Goal: Task Accomplishment & Management: Use online tool/utility

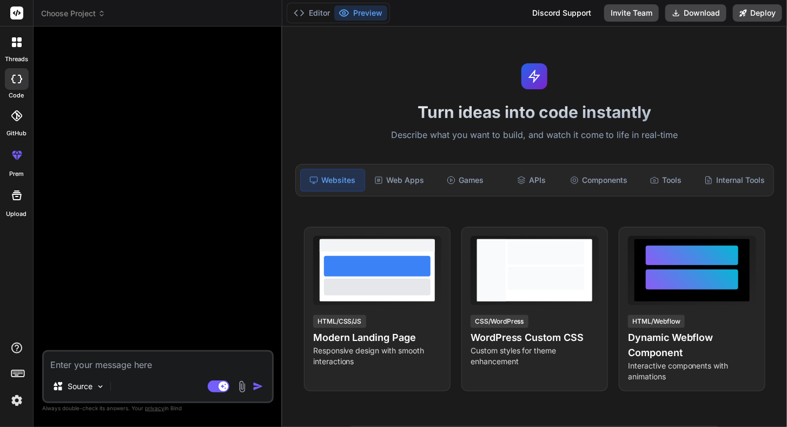
click at [105, 12] on icon at bounding box center [102, 14] width 8 height 8
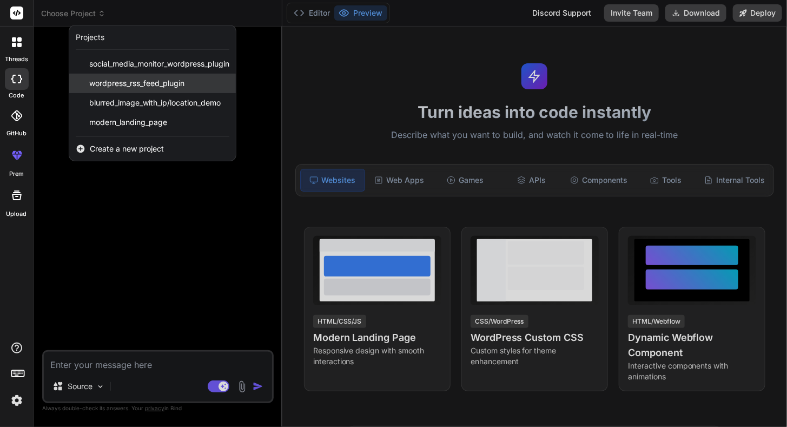
click at [122, 82] on span "wordpress_rss_feed_plugin" at bounding box center [136, 83] width 95 height 11
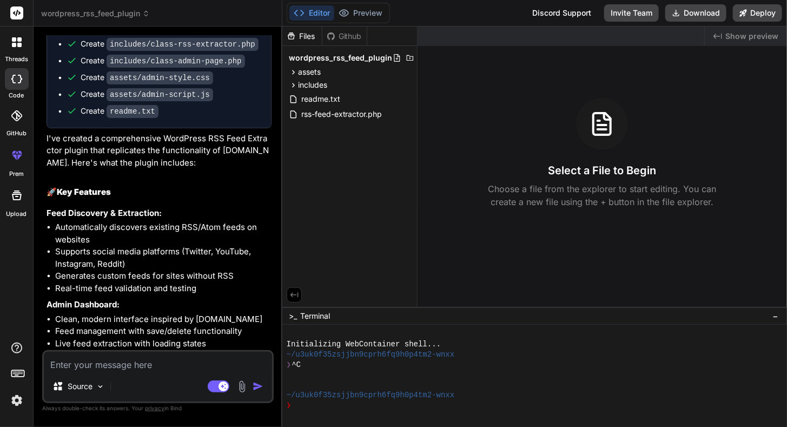
scroll to position [544, 0]
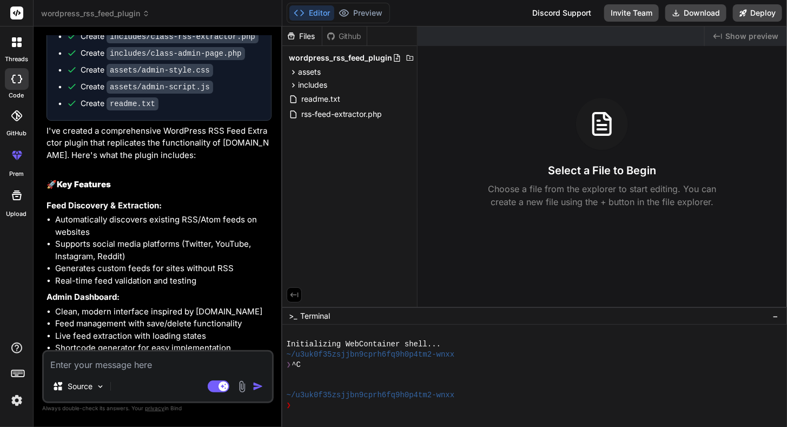
click at [161, 362] on textarea at bounding box center [158, 360] width 228 height 19
click at [131, 365] on textarea at bounding box center [158, 360] width 228 height 19
type textarea "x"
type textarea "i"
type textarea "x"
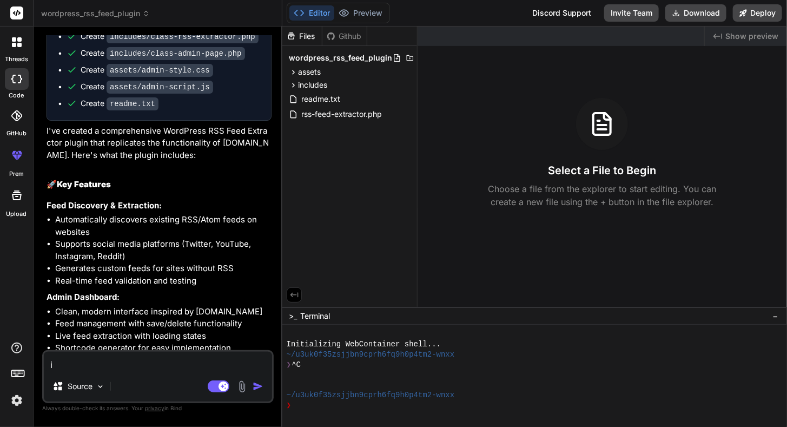
type textarea "i"
type textarea "x"
type textarea "i h"
type textarea "x"
type textarea "i ha"
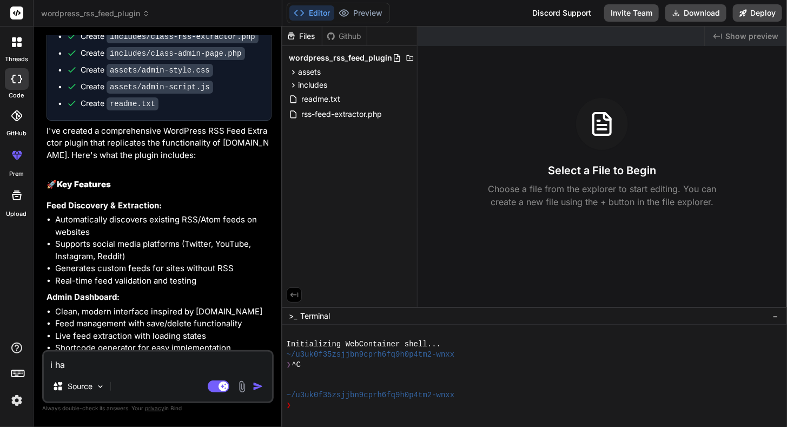
type textarea "x"
type textarea "i hav"
type textarea "x"
type textarea "i have"
type textarea "x"
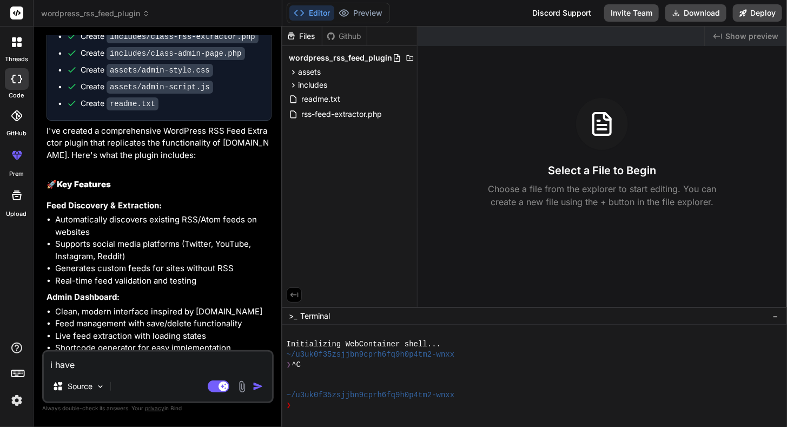
type textarea "i have"
type textarea "x"
type textarea "i have i"
type textarea "x"
type textarea "i have in"
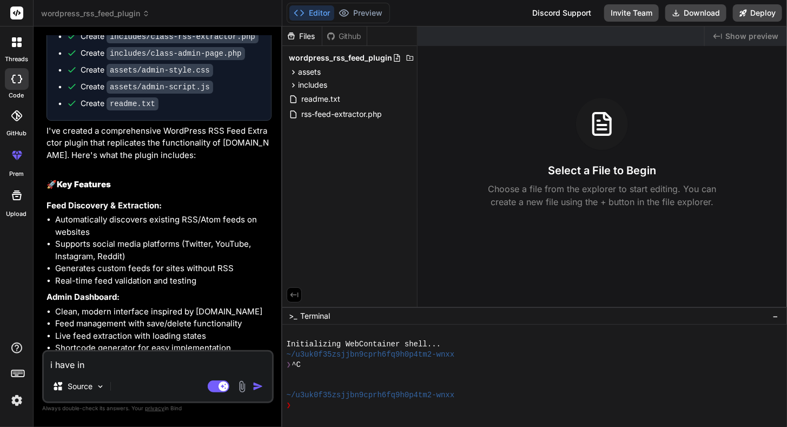
type textarea "x"
type textarea "i have ins"
type textarea "x"
type textarea "i have inst"
type textarea "x"
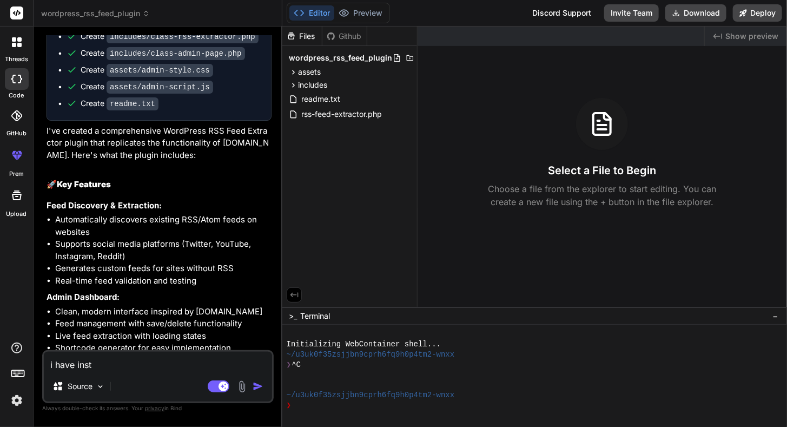
type textarea "i have insta"
type textarea "x"
type textarea "i have instal"
type textarea "x"
type textarea "i have install"
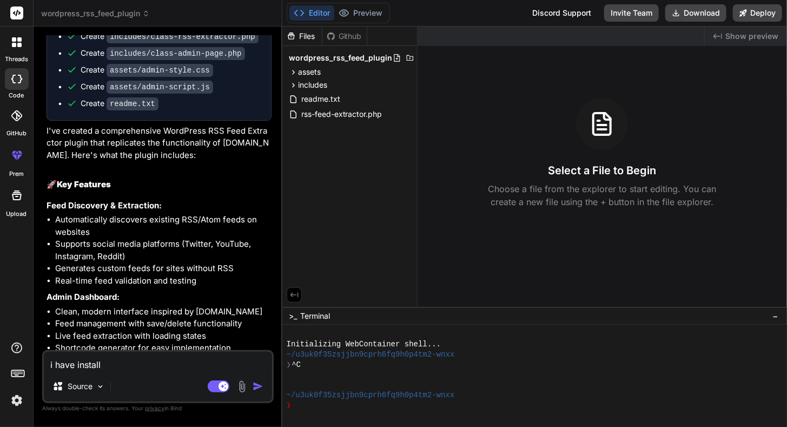
type textarea "x"
type textarea "i have installe"
type textarea "x"
type textarea "i have installed"
type textarea "x"
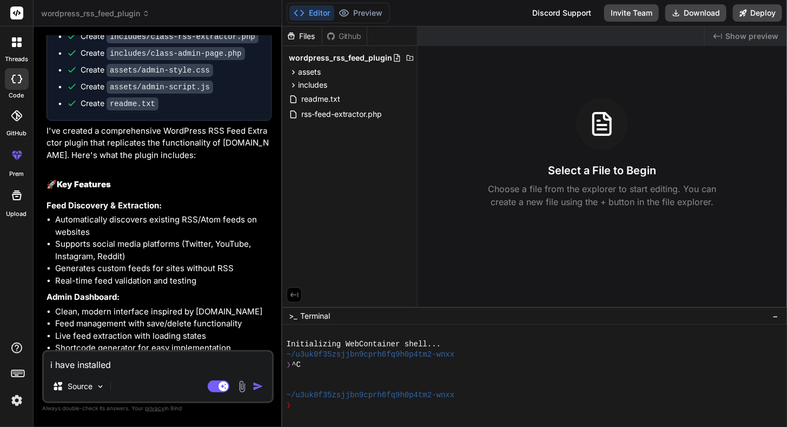
type textarea "i have installed"
type textarea "x"
type textarea "i have installed t"
type textarea "x"
type textarea "i have installed th"
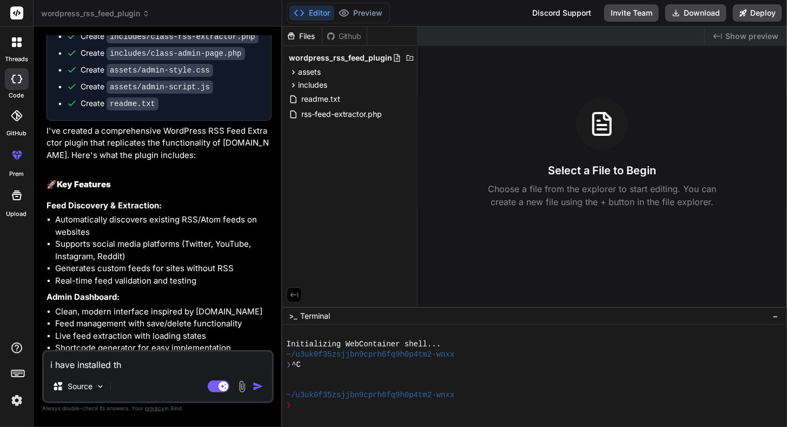
type textarea "x"
type textarea "i have installed thi"
type textarea "x"
type textarea "i have installed this"
type textarea "x"
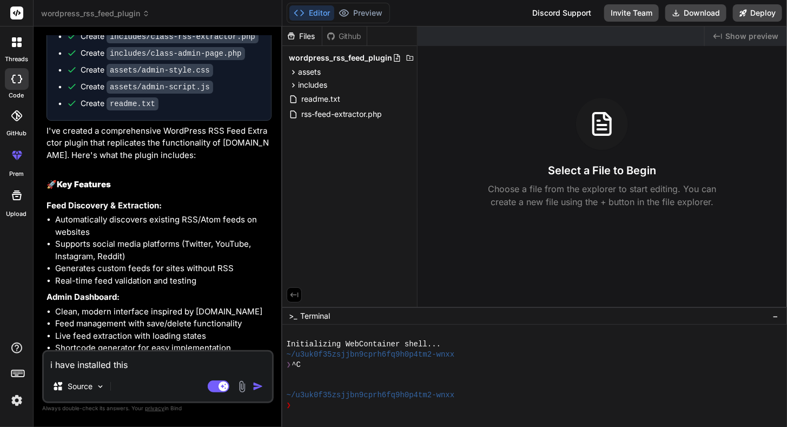
type textarea "i have installed this"
type textarea "x"
type textarea "i have installed this p"
type textarea "x"
type textarea "i have installed this pl"
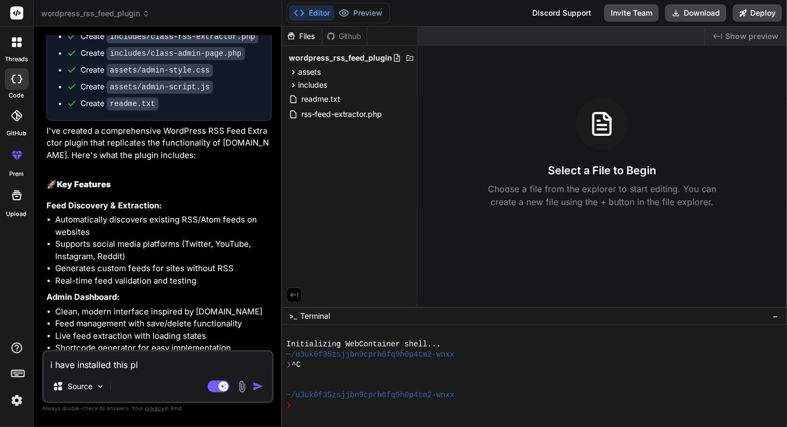
type textarea "x"
type textarea "i have installed this plu"
type textarea "x"
type textarea "i have installed this plug"
type textarea "x"
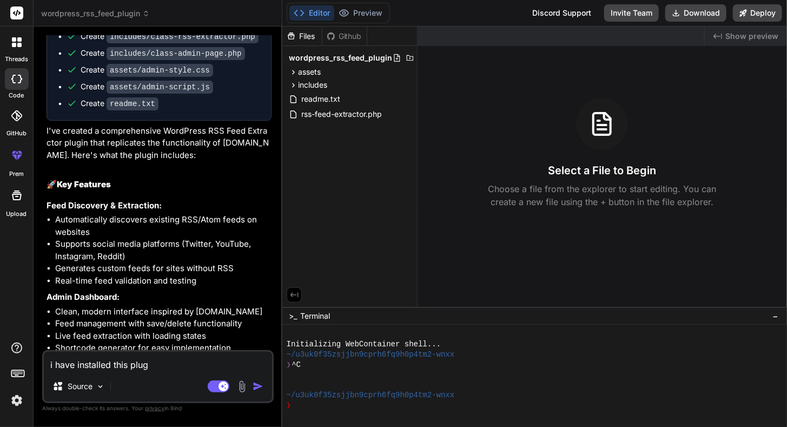
type textarea "i have installed this plugi"
type textarea "x"
type textarea "i have installed this plugin"
type textarea "x"
type textarea "i have installed this plugin"
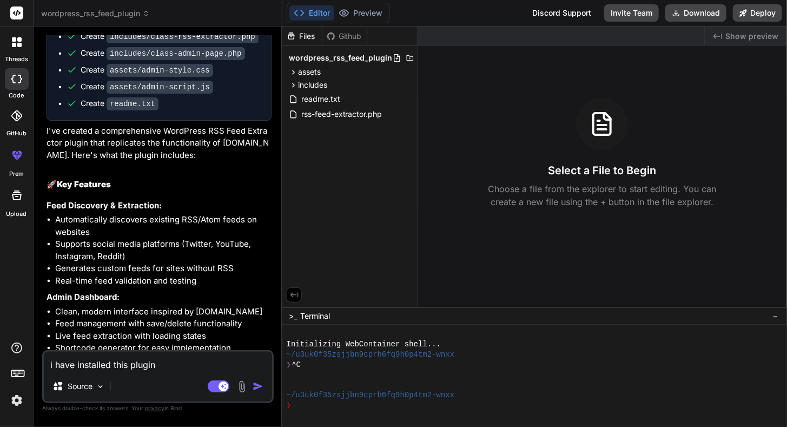
type textarea "x"
type textarea "i have installed this plugin b"
type textarea "x"
type textarea "i have installed this plugin bu"
type textarea "x"
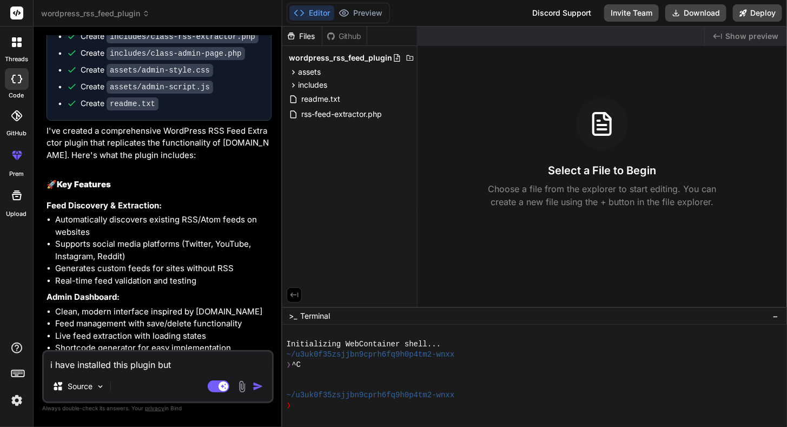
type textarea "i have installed this plugin but"
type textarea "x"
type textarea "i have installed this plugin but"
type textarea "x"
type textarea "i have installed this plugin but c"
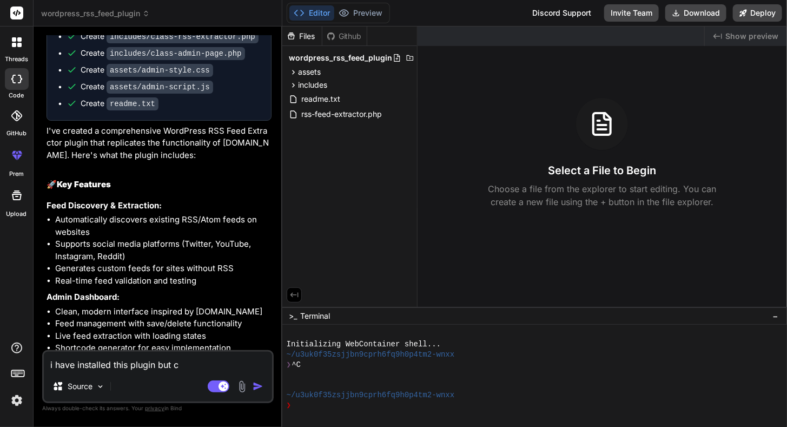
type textarea "x"
type textarea "i have installed this plugin but ca"
type textarea "x"
type textarea "i have installed this plugin but can"
type textarea "x"
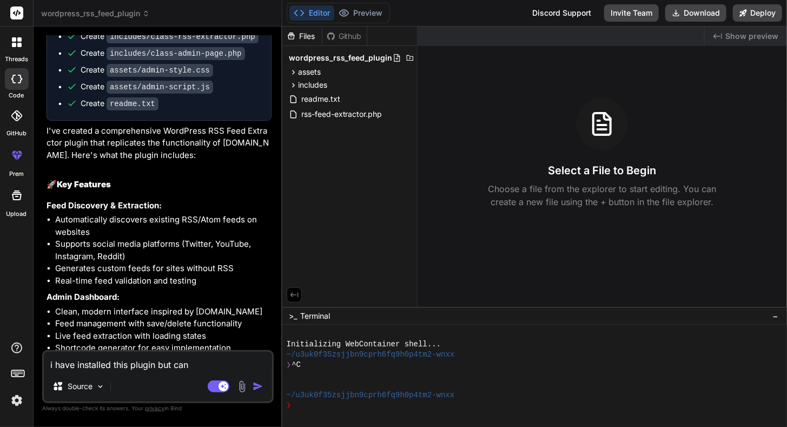
type textarea "i have installed this plugin but [PERSON_NAME]"
type textarea "x"
type textarea "i have installed this plugin but canno"
type textarea "x"
type textarea "i have installed this plugin but cannot"
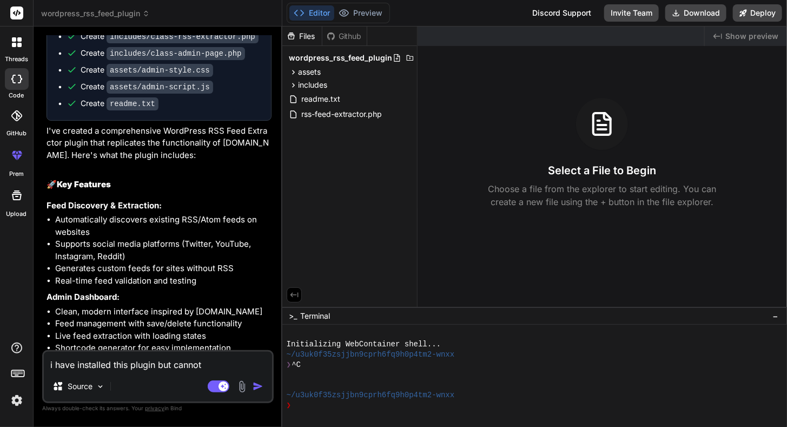
type textarea "x"
type textarea "i have installed this plugin but cannot"
type textarea "x"
type textarea "i have installed this plugin but cannot e"
type textarea "x"
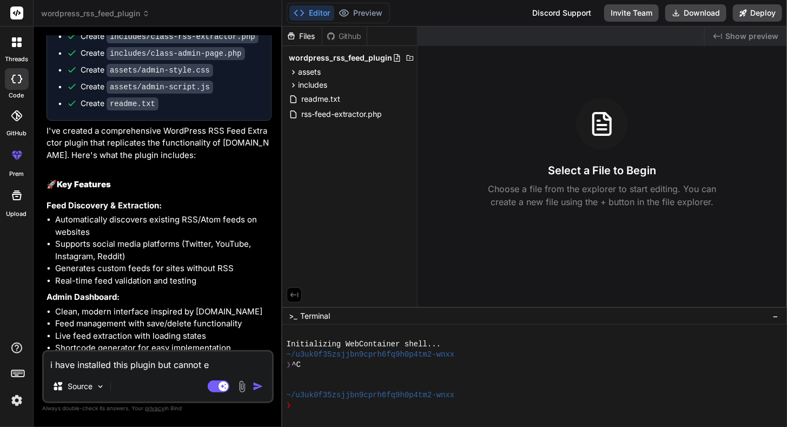
type textarea "i have installed this plugin but cannot ex"
type textarea "x"
type textarea "i have installed this plugin but cannot ext"
type textarea "x"
type textarea "i have installed this plugin but cannot extr"
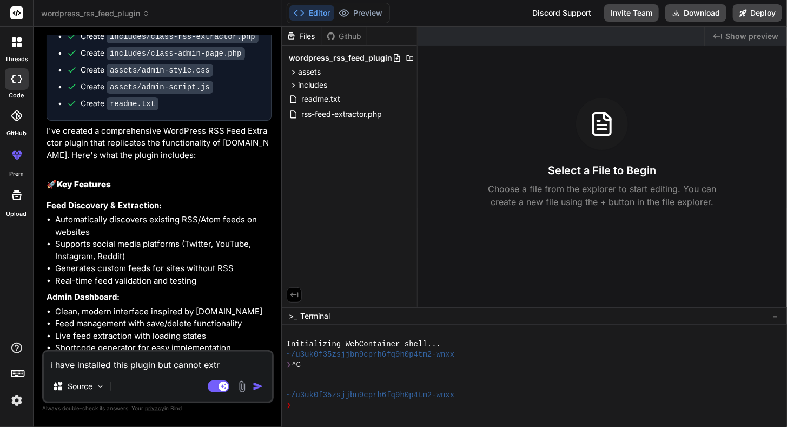
type textarea "x"
type textarea "i have installed this plugin but cannot extra"
type textarea "x"
type textarea "i have installed this plugin but cannot extrac"
type textarea "x"
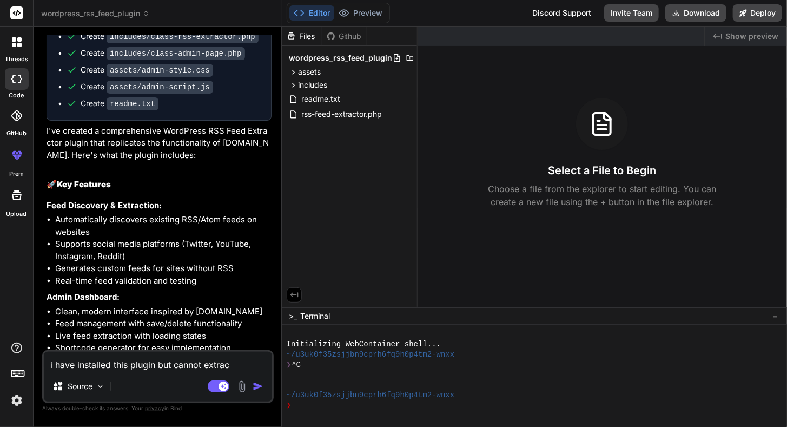
type textarea "i have installed this plugin but cannot extract"
type textarea "x"
type textarea "i have installed this plugin but cannot extract"
type textarea "x"
type textarea "i have installed this plugin but cannot extract f"
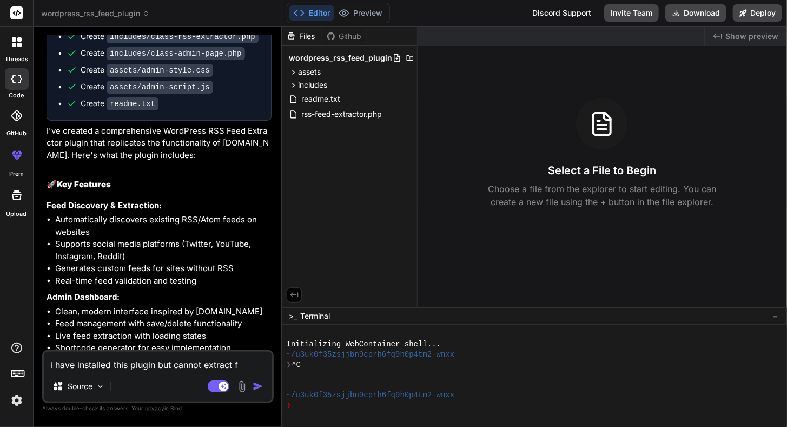
type textarea "x"
type textarea "i have installed this plugin but cannot extract fe"
type textarea "x"
type textarea "i have installed this plugin but cannot extract fee"
type textarea "x"
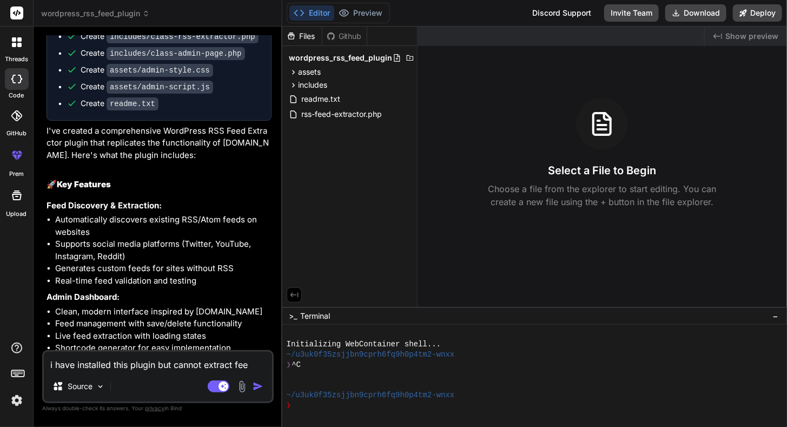
type textarea "i have installed this plugin but cannot extract feed"
type textarea "x"
type textarea "i have installed this plugin but cannot extract feed"
type textarea "x"
type textarea "i have installed this plugin but cannot extract feed"
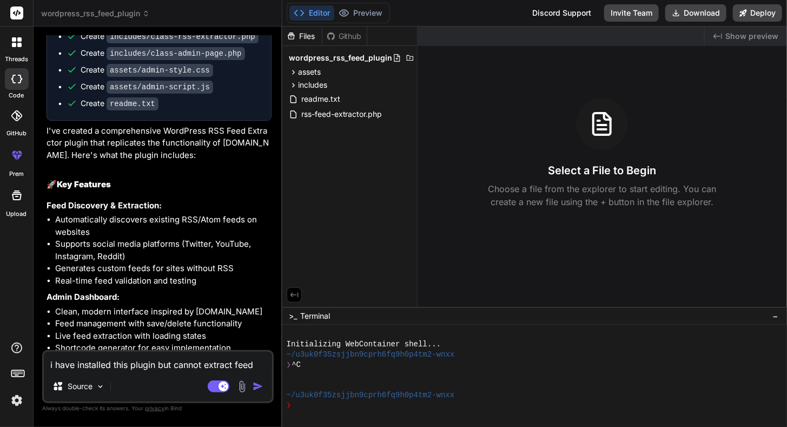
type textarea "x"
type textarea "i have installed this plugin but cannot extract feed,"
type textarea "x"
type textarea "i have installed this plugin but cannot extract feed,"
type textarea "x"
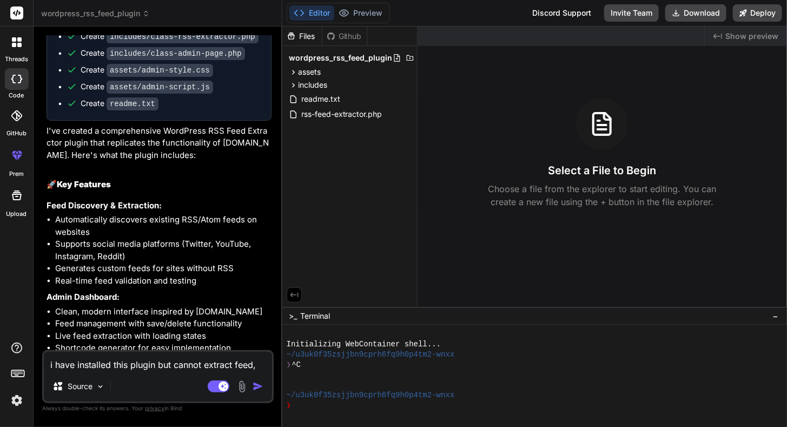
type textarea "i have installed this plugin but cannot extract feed, i"
type textarea "x"
type textarea "i have installed this plugin but cannot extract feed, i'"
type textarea "x"
type textarea "i have installed this plugin but cannot extract feed, i'm"
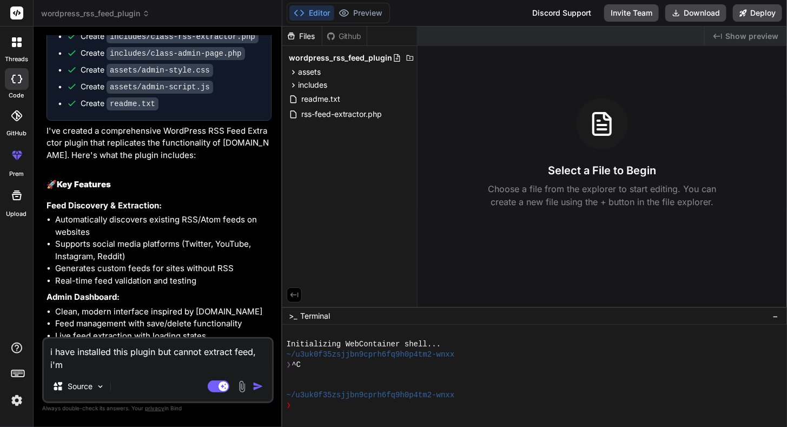
type textarea "x"
type textarea "i have installed this plugin but cannot extract feed, i'm"
type textarea "x"
type textarea "i have installed this plugin but cannot extract feed, i'm g"
type textarea "x"
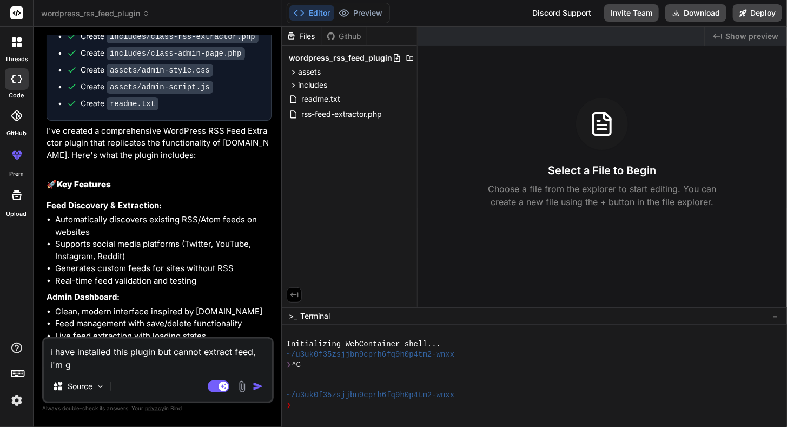
type textarea "i have installed this plugin but cannot extract feed, i'm ge"
type textarea "x"
type textarea "i have installed this plugin but cannot extract feed, i'm get"
type textarea "x"
type textarea "i have installed this plugin but cannot extract feed, i'm gett"
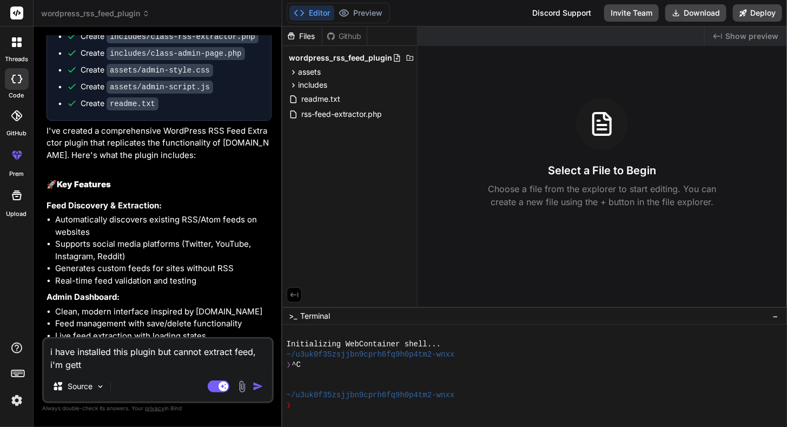
type textarea "x"
type textarea "i have installed this plugin but cannot extract feed, i'm getti"
type textarea "x"
type textarea "i have installed this plugin but cannot extract feed, i'm gettin"
type textarea "x"
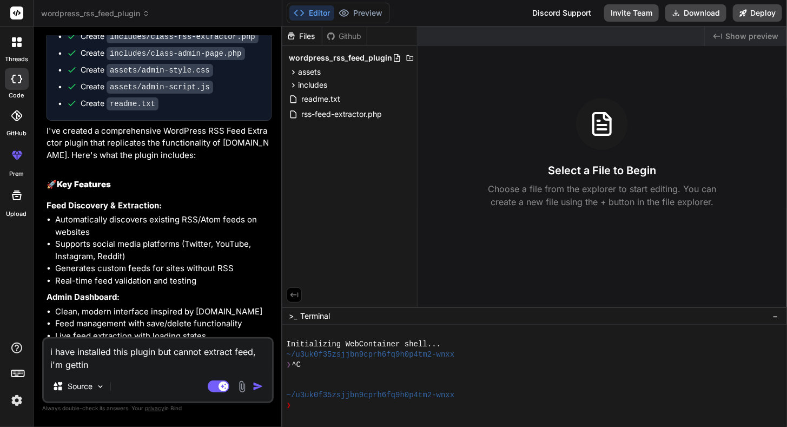
type textarea "i have installed this plugin but cannot extract feed, i'm getting"
type textarea "x"
type textarea "i have installed this plugin but cannot extract feed, i'm getting"
type textarea "x"
type textarea "i have installed this plugin but cannot extract feed, i'm getting e"
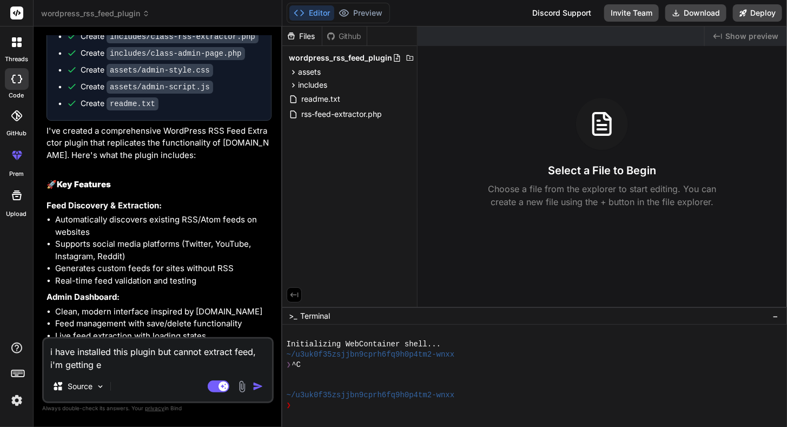
type textarea "x"
type textarea "i have installed this plugin but cannot extract feed, i'm getting er"
type textarea "x"
type textarea "i have installed this plugin but cannot extract feed, i'm getting err"
type textarea "x"
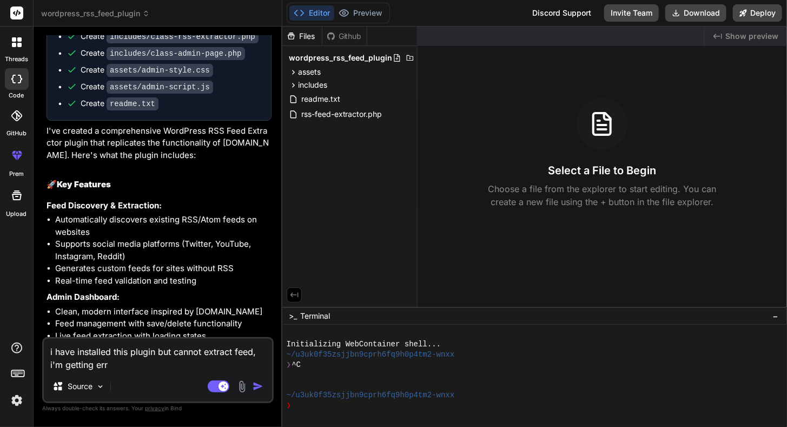
type textarea "i have installed this plugin but cannot extract feed, i'm getting erro"
type textarea "x"
type textarea "i have installed this plugin but cannot extract feed, i'm getting error"
type textarea "x"
type textarea "i have installed this plugin but cannot extract feed, i'm getting error:"
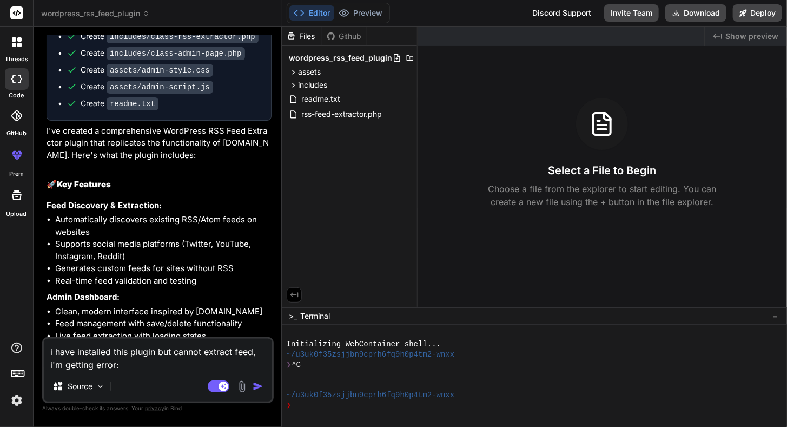
type textarea "x"
type textarea "i have installed this plugin but cannot extract feed, i'm getting error:"
paste textarea "No RSS feeds found or could be generated for this URL"
type textarea "x"
type textarea "i have installed this plugin but cannot extract feed, i'm getting error: No RSS…"
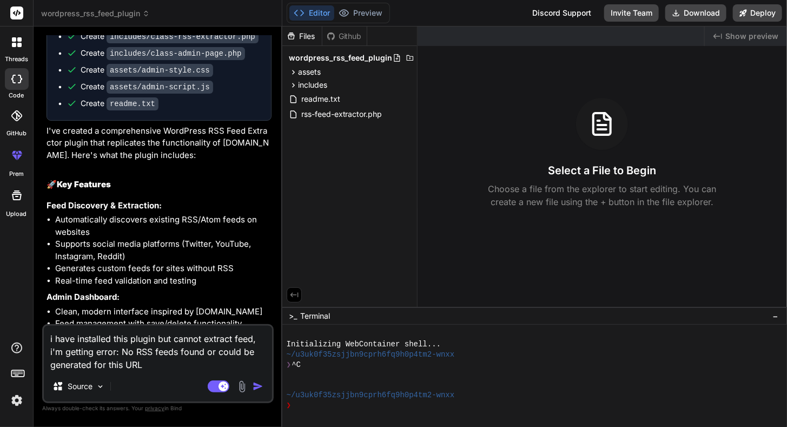
type textarea "x"
type textarea "i have installed this plugin but cannot extract feed, i'm getting error: No RSS…"
type textarea "x"
type textarea "i have installed this plugin but cannot extract feed, i'm getting error: No RSS…"
type textarea "x"
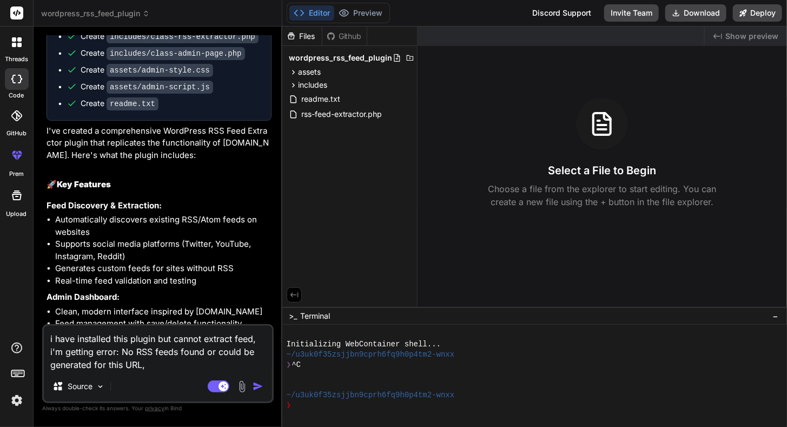
type textarea "i have installed this plugin but cannot extract feed, i'm getting error: No RSS…"
type textarea "x"
type textarea "i have installed this plugin but cannot extract feed, i'm getting error: No RSS…"
type textarea "x"
type textarea "i have installed this plugin but cannot extract feed, i'm getting error: No RSS…"
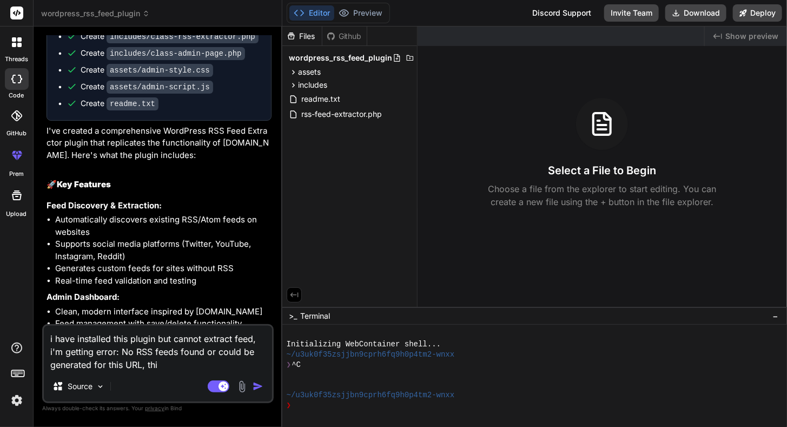
type textarea "x"
type textarea "i have installed this plugin but cannot extract feed, i'm getting error: No RSS…"
type textarea "x"
type textarea "i have installed this plugin but cannot extract feed, i'm getting error: No RSS…"
type textarea "x"
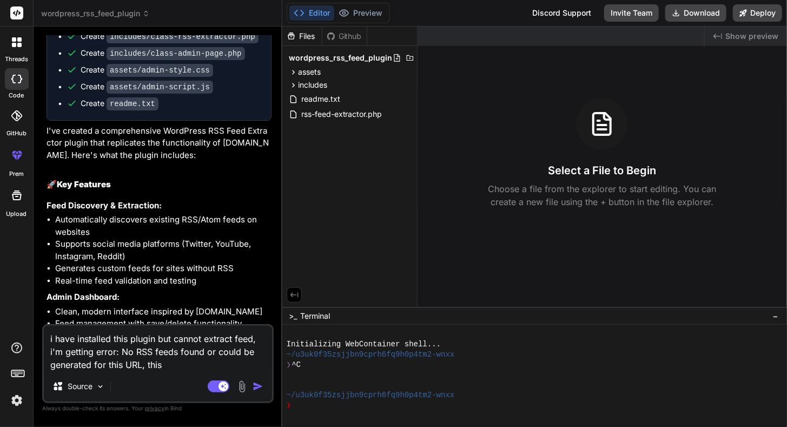
type textarea "i have installed this plugin but cannot extract feed, i'm getting error: No RSS…"
type textarea "x"
type textarea "i have installed this plugin but cannot extract feed, i'm getting error: No RSS…"
type textarea "x"
type textarea "i have installed this plugin but cannot extract feed, i'm getting error: No RSS…"
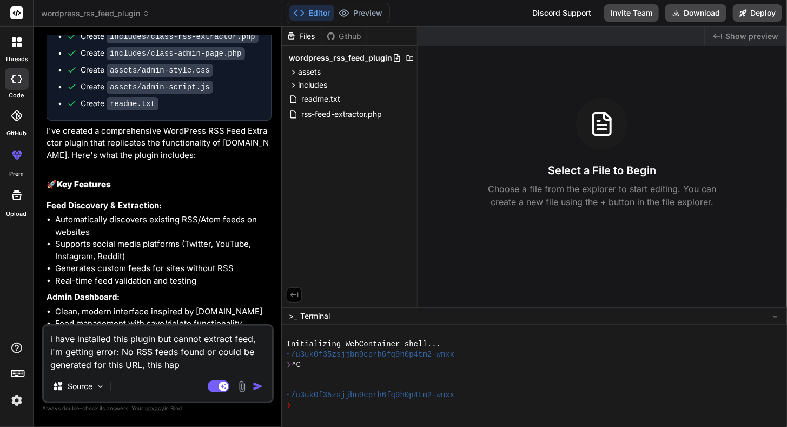
type textarea "x"
type textarea "i have installed this plugin but cannot extract feed, i'm getting error: No RSS…"
type textarea "x"
type textarea "i have installed this plugin but cannot extract feed, i'm getting error: No RSS…"
type textarea "x"
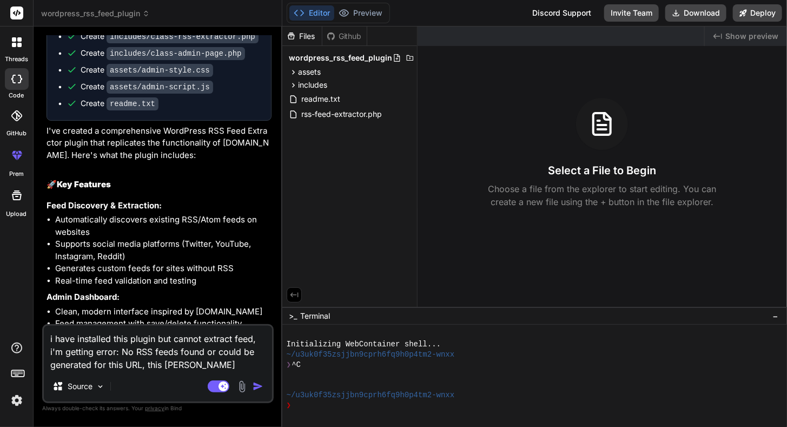
type textarea "i have installed this plugin but cannot extract feed, i'm getting error: No RSS…"
type textarea "x"
type textarea "i have installed this plugin but cannot extract feed, i'm getting error: No RSS…"
type textarea "x"
type textarea "i have installed this plugin but cannot extract feed, i'm getting error: No RSS…"
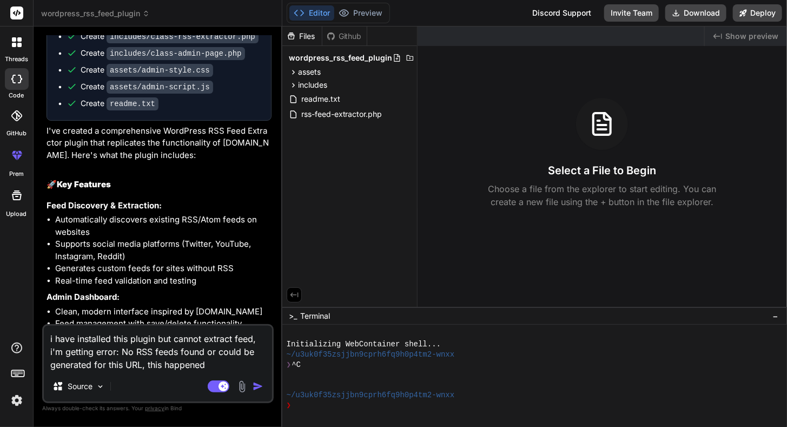
type textarea "x"
type textarea "i have installed this plugin but cannot extract feed, i'm getting error: No RSS…"
type textarea "x"
type textarea "i have installed this plugin but cannot extract feed, i'm getting error: No RSS…"
type textarea "x"
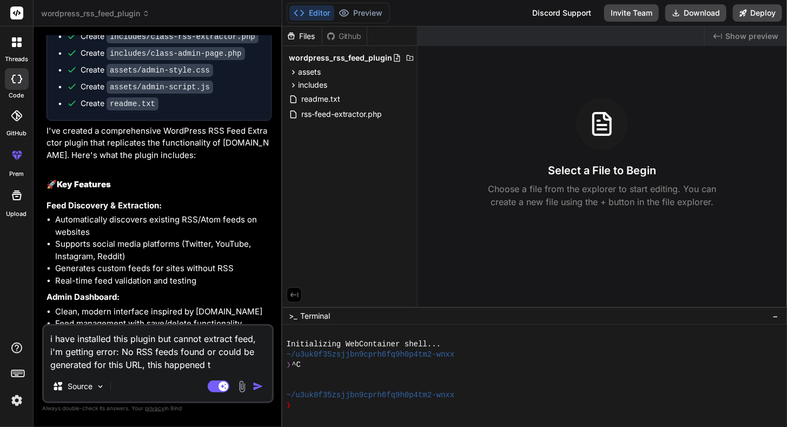
type textarea "i have installed this plugin but cannot extract feed, i'm getting error: No RSS…"
type textarea "x"
type textarea "i have installed this plugin but cannot extract feed, i'm getting error: No RSS…"
type textarea "x"
type textarea "i have installed this plugin but cannot extract feed, i'm getting error: No RSS…"
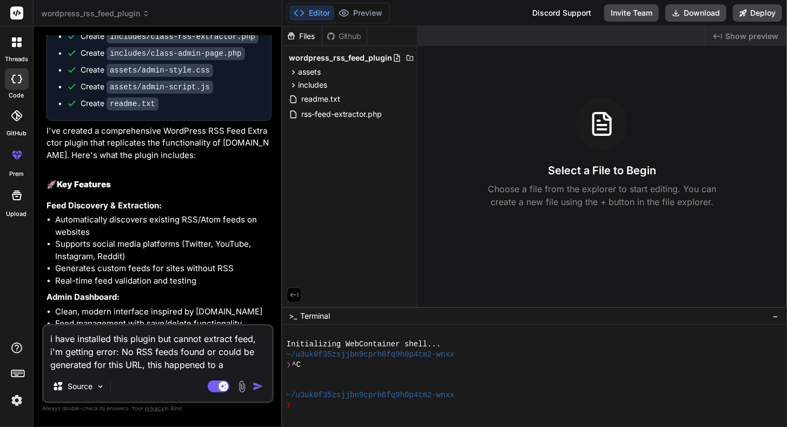
type textarea "x"
type textarea "i have installed this plugin but cannot extract feed, i'm getting error: No RSS…"
type textarea "x"
type textarea "i have installed this plugin but cannot extract feed, i'm getting error: No RSS…"
type textarea "x"
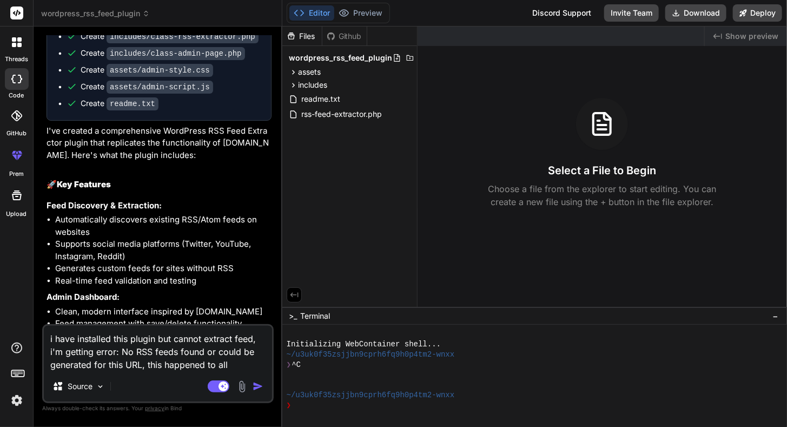
type textarea "i have installed this plugin but cannot extract feed, i'm getting error: No RSS…"
type textarea "x"
type textarea "i have installed this plugin but cannot extract feed, i'm getting error: No RSS…"
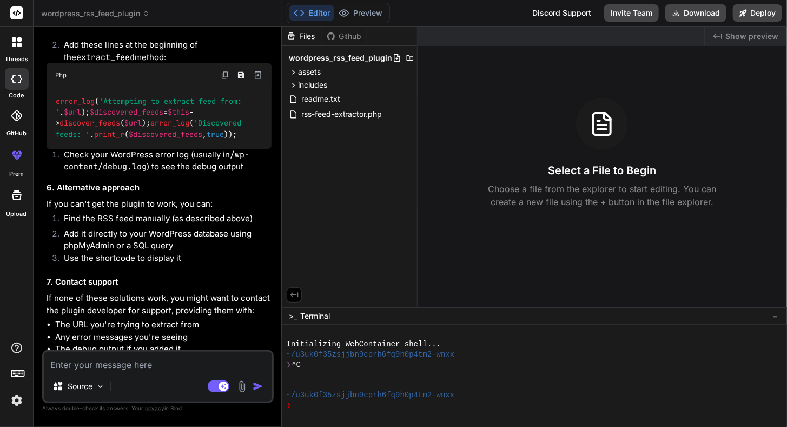
scroll to position [1899, 0]
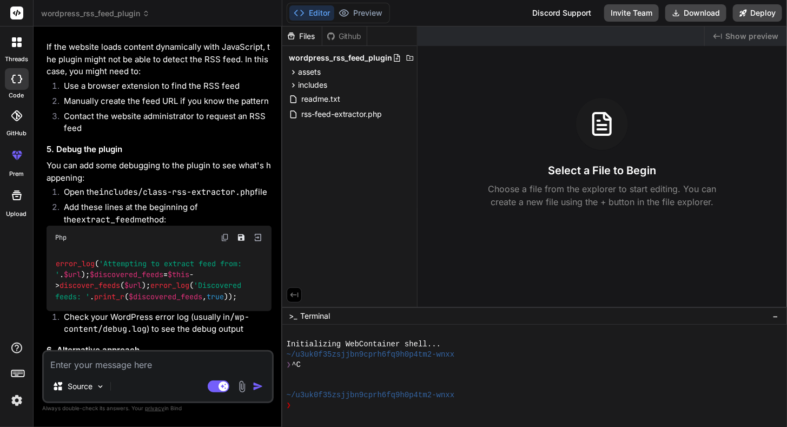
click at [225, 242] on img at bounding box center [225, 237] width 9 height 9
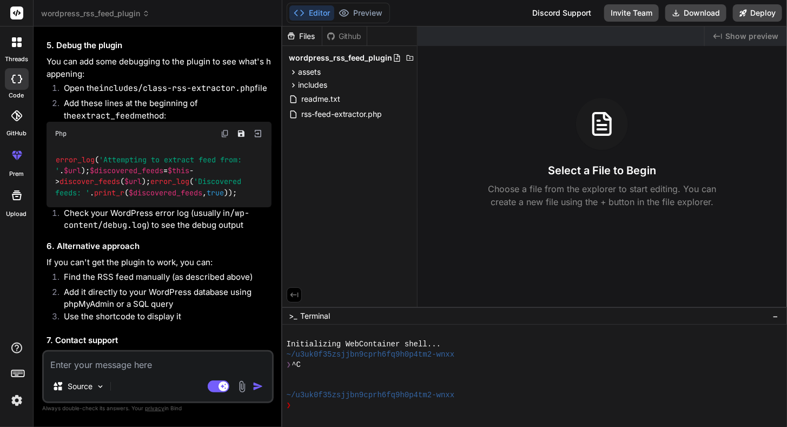
scroll to position [2007, 0]
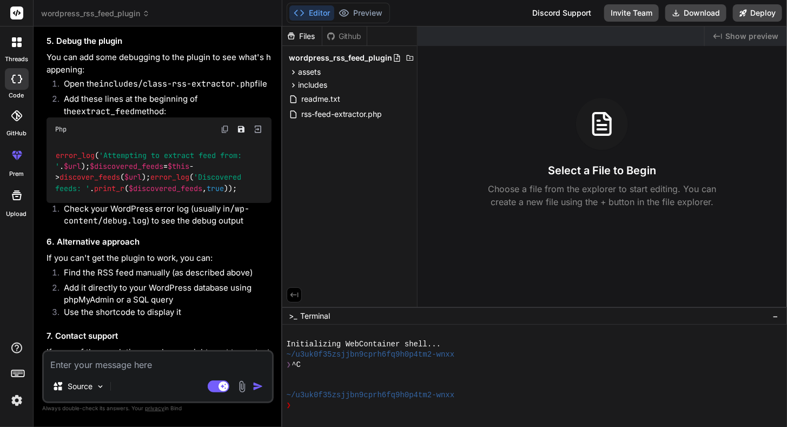
click at [225, 134] on img at bounding box center [225, 129] width 9 height 9
click at [136, 368] on textarea at bounding box center [158, 360] width 228 height 19
paste textarea "Network error:"
click at [256, 388] on img "button" at bounding box center [258, 386] width 11 height 11
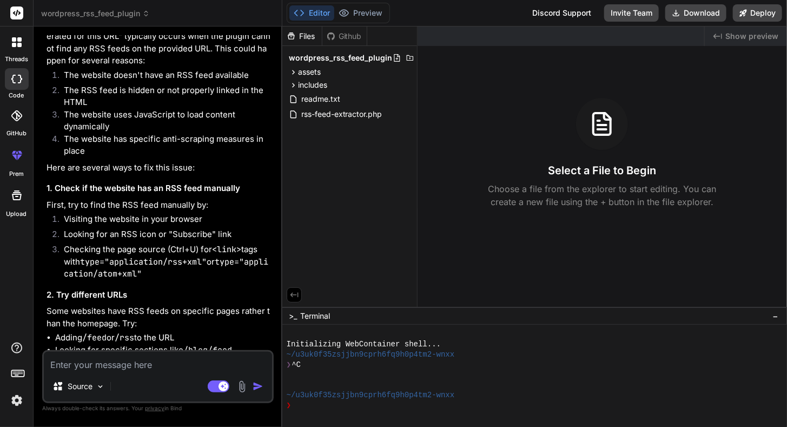
scroll to position [1492, 0]
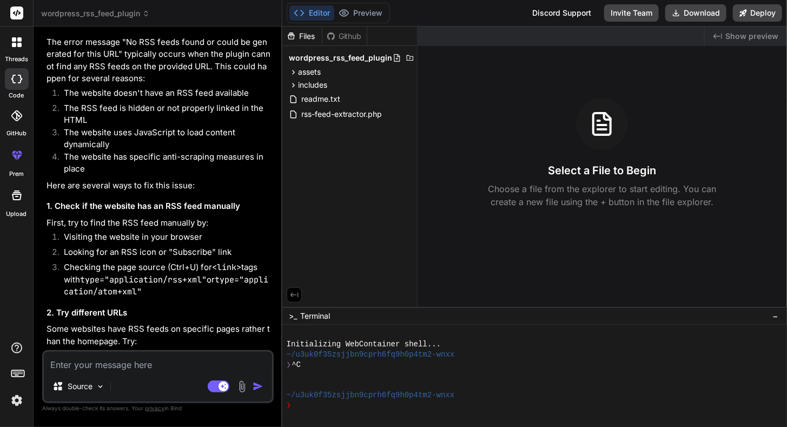
click at [156, 365] on textarea at bounding box center [158, 360] width 228 height 19
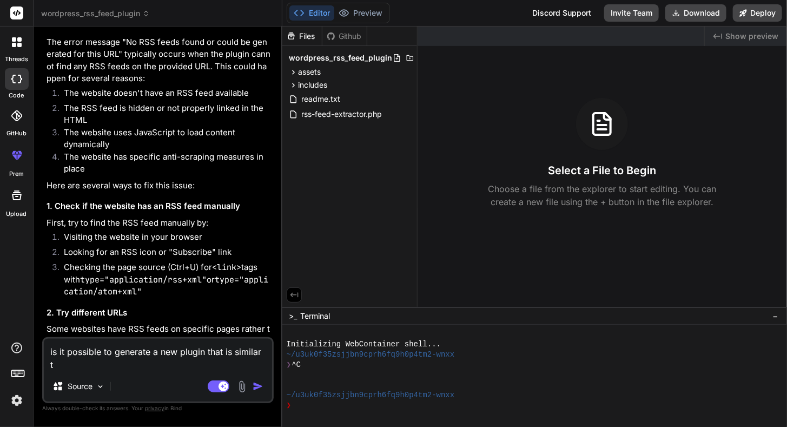
scroll to position [0, 0]
paste textarea "[URL][DOMAIN_NAME]"
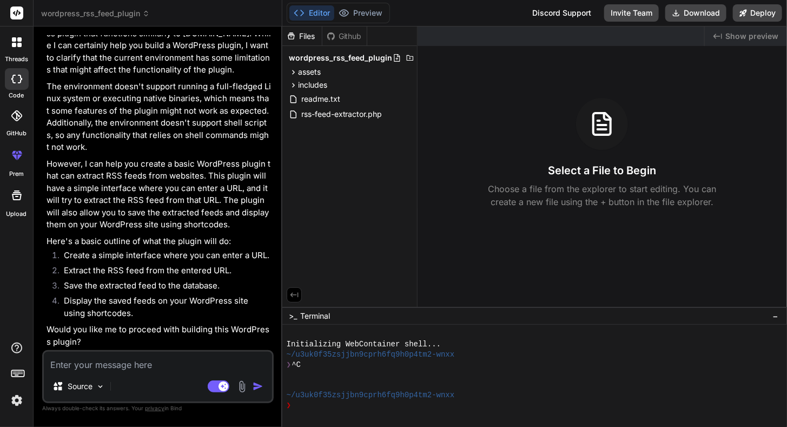
scroll to position [3525, 0]
click at [122, 366] on textarea at bounding box center [158, 360] width 228 height 19
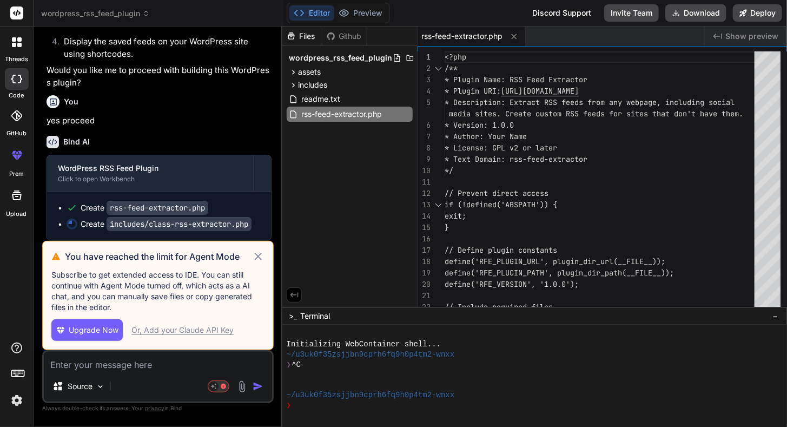
scroll to position [3711, 0]
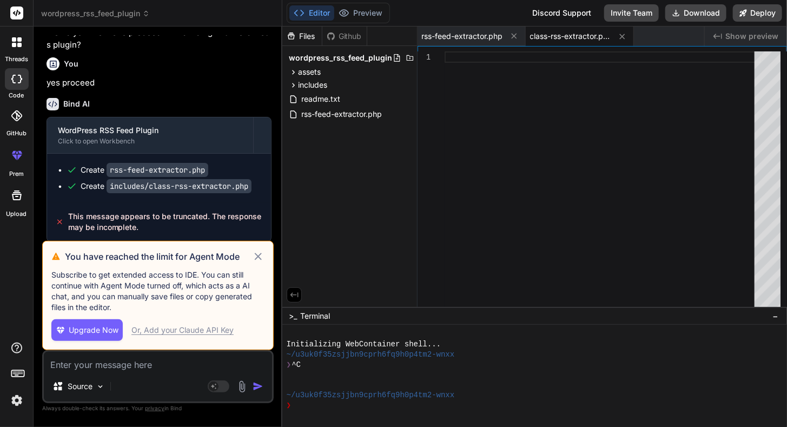
click at [257, 255] on icon at bounding box center [258, 256] width 12 height 13
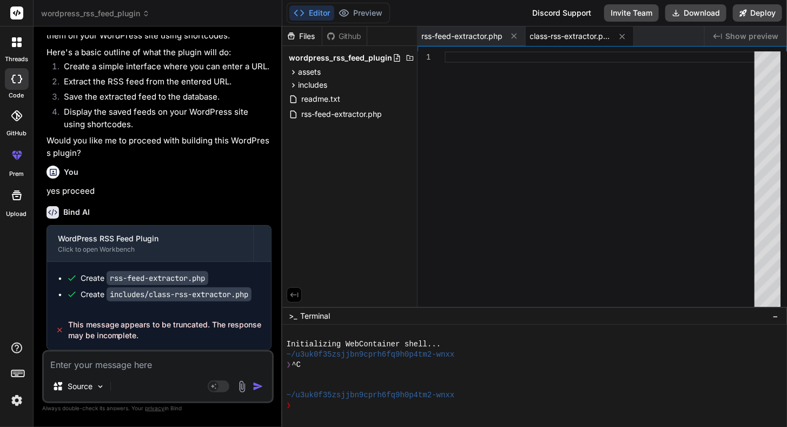
scroll to position [3712, 0]
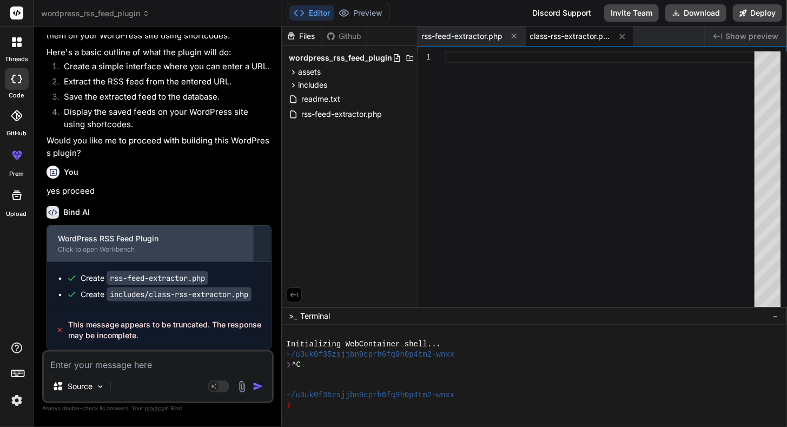
click at [122, 248] on div "Click to open Workbench" at bounding box center [150, 249] width 184 height 9
click at [121, 238] on div "WordPress RSS Feed Plugin" at bounding box center [150, 238] width 184 height 11
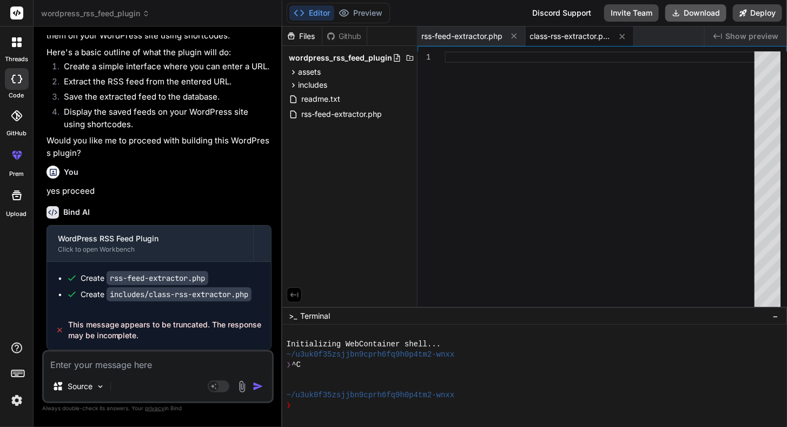
click at [693, 16] on button "Download" at bounding box center [695, 12] width 61 height 17
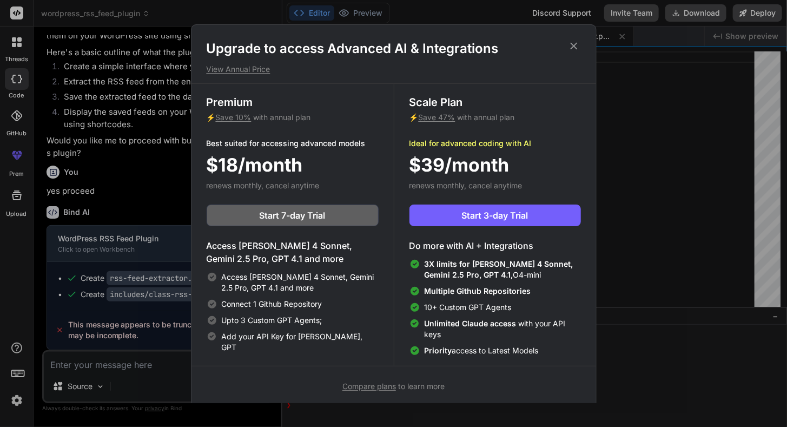
click at [660, 92] on div "Upgrade to access Advanced AI & Integrations View Annual Price Premium ⚡ Save 1…" at bounding box center [393, 213] width 787 height 427
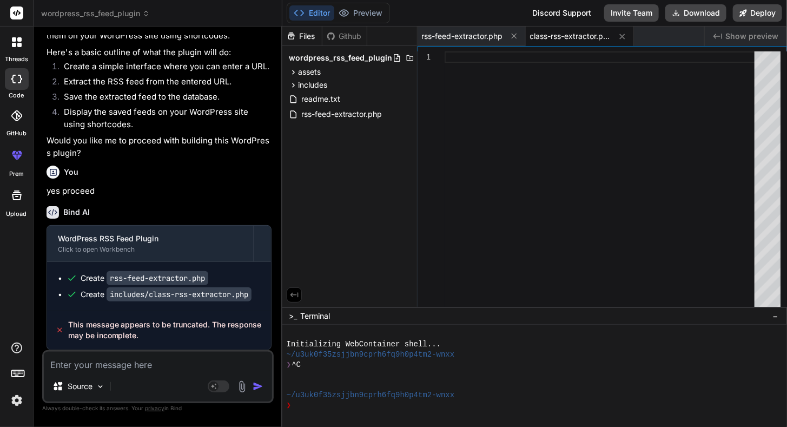
click at [339, 57] on span "wordpress_rss_feed_plugin" at bounding box center [341, 57] width 104 height 11
click at [676, 16] on icon at bounding box center [676, 13] width 6 height 6
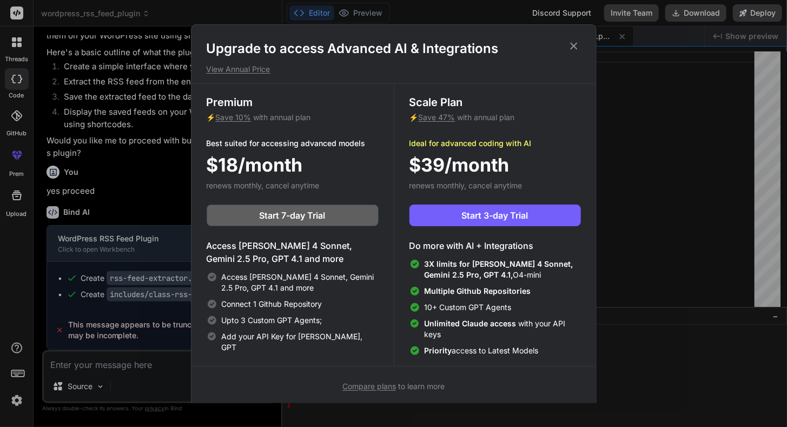
click at [572, 46] on icon at bounding box center [574, 46] width 12 height 12
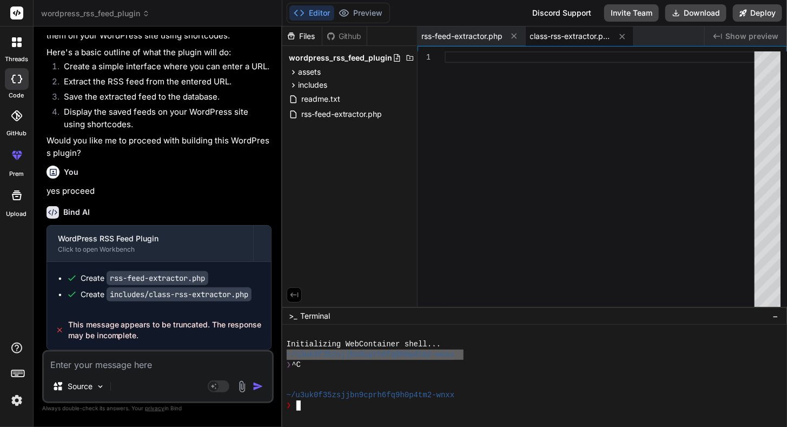
drag, startPoint x: 466, startPoint y: 357, endPoint x: 286, endPoint y: 356, distance: 180.1
click at [286, 356] on div "^^^^^^^^^^^^^^^^^^^^^^^^^^^^^^^^ Initializing WebContainer shell... ~/u3uk0f35z…" at bounding box center [534, 375] width 505 height 102
click at [370, 384] on div at bounding box center [530, 385] width 486 height 10
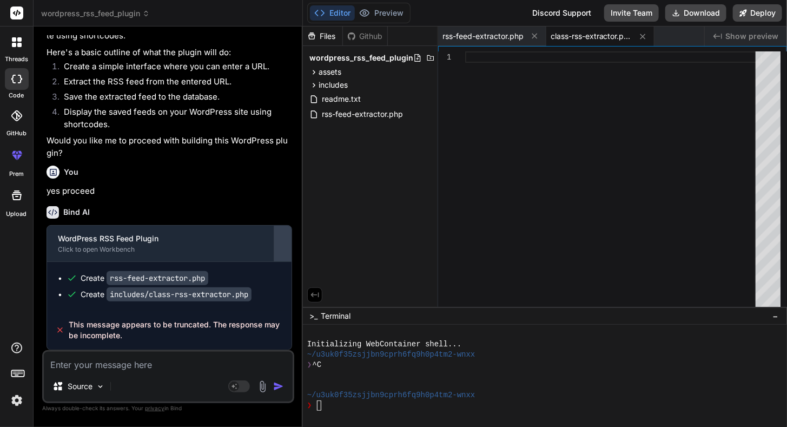
drag, startPoint x: 281, startPoint y: 329, endPoint x: 284, endPoint y: 259, distance: 69.9
click at [284, 260] on div "Bind AI Web Search Created with Pixso. Code Generator You I want to create a pl…" at bounding box center [168, 226] width 269 height 400
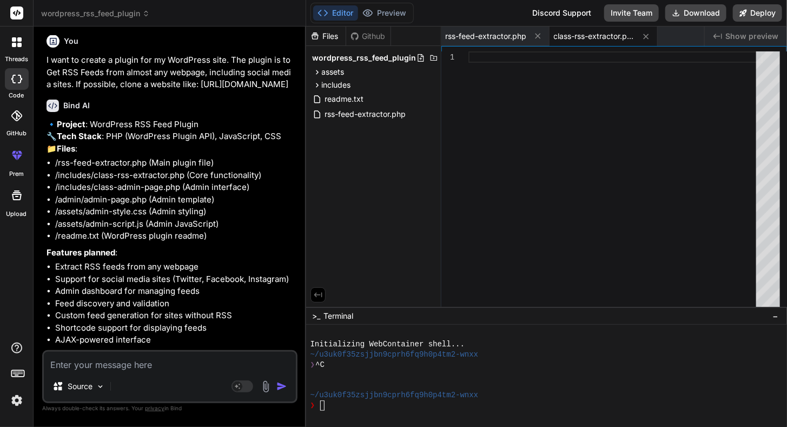
scroll to position [0, 0]
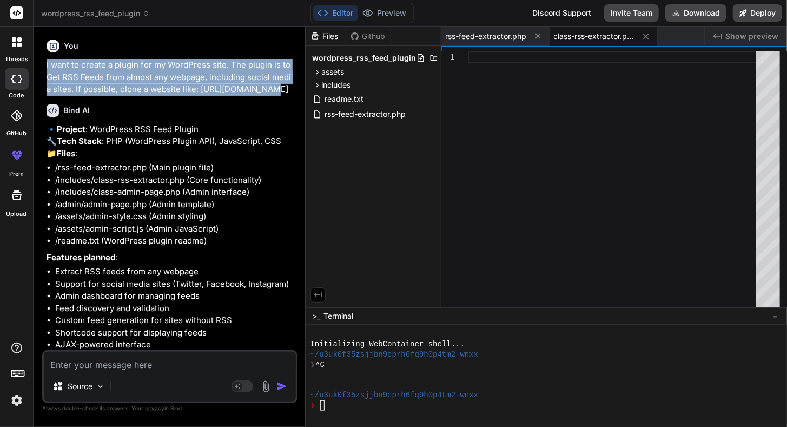
drag, startPoint x: 47, startPoint y: 64, endPoint x: 251, endPoint y: 89, distance: 206.5
click at [251, 89] on p "I want to create a plugin for my WordPress site. The plugin is to Get RSS Feeds…" at bounding box center [171, 77] width 249 height 37
copy p "I want to create a plugin for my WordPress site. The plugin is to Get RSS Feeds…"
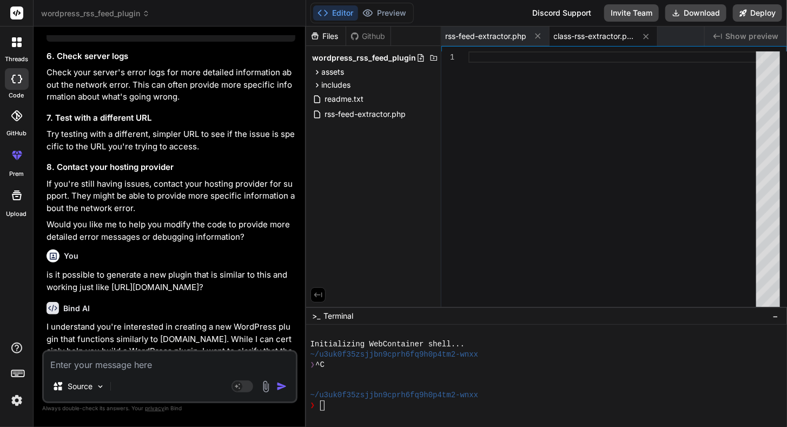
scroll to position [2974, 0]
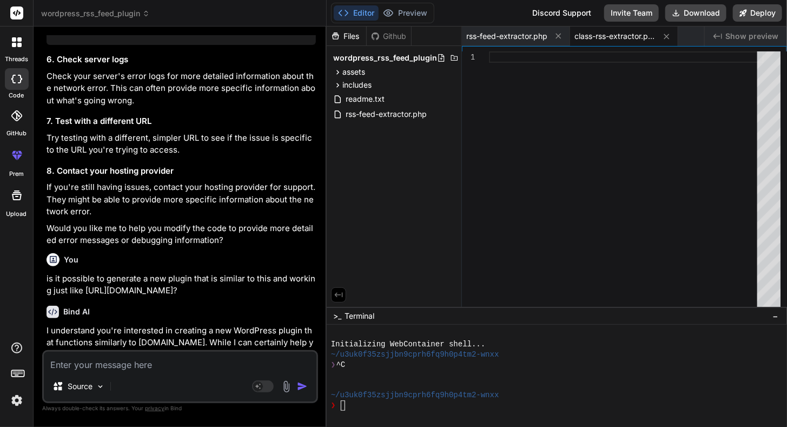
drag, startPoint x: 306, startPoint y: 115, endPoint x: 306, endPoint y: 190, distance: 75.2
click at [306, 190] on div "Bind AI Web Search Created with Pixso. Code Generator You I want to create a pl…" at bounding box center [180, 226] width 293 height 400
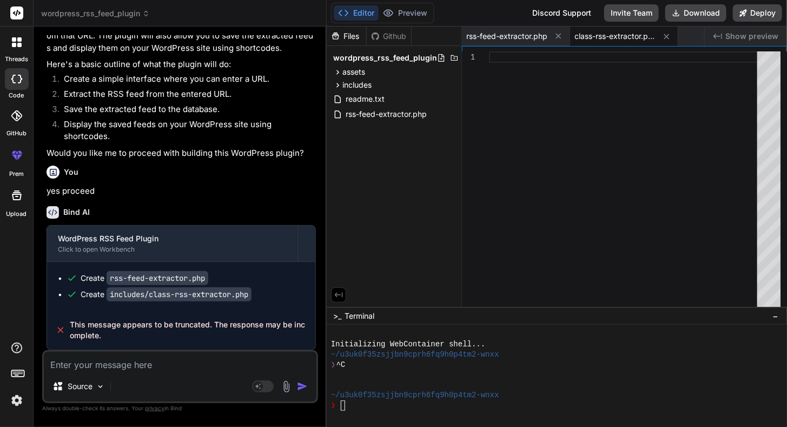
scroll to position [3398, 0]
click at [18, 15] on rect at bounding box center [16, 12] width 13 height 13
click at [15, 18] on rect at bounding box center [16, 12] width 13 height 13
click at [19, 42] on icon at bounding box center [17, 42] width 10 height 10
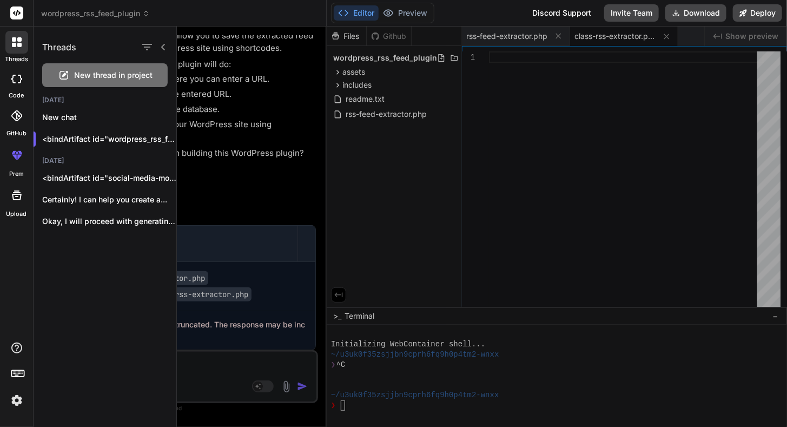
click at [82, 79] on span "New thread in project" at bounding box center [114, 75] width 78 height 11
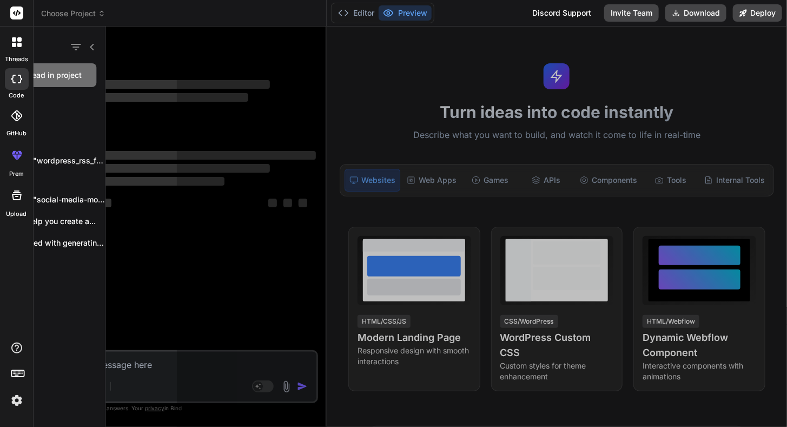
scroll to position [30, 0]
